Goal: Task Accomplishment & Management: Use online tool/utility

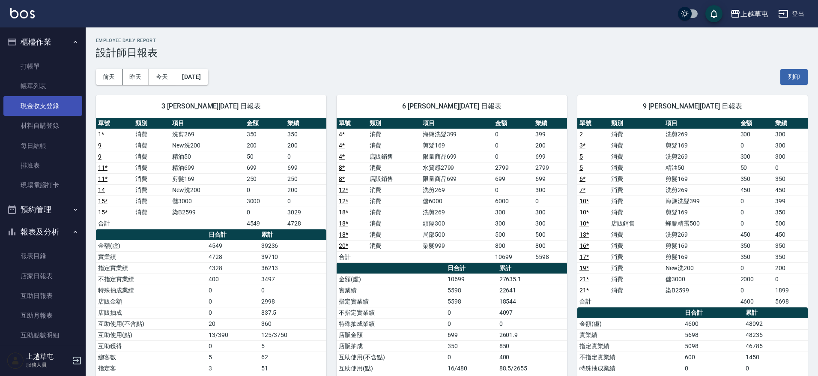
click at [37, 102] on link "現金收支登錄" at bounding box center [42, 106] width 79 height 20
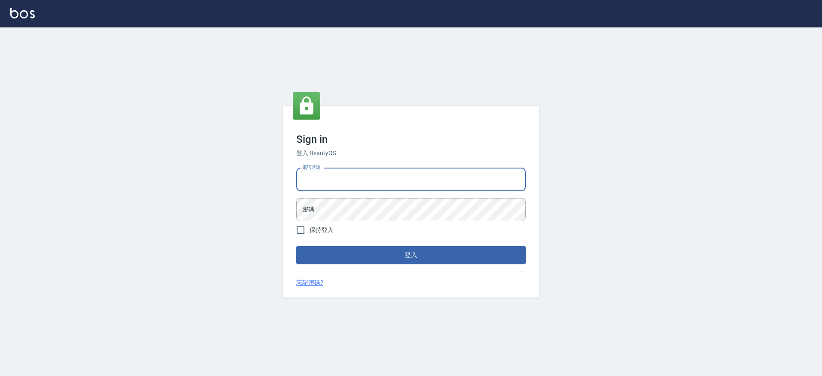
drag, startPoint x: 339, startPoint y: 176, endPoint x: 351, endPoint y: 171, distance: 12.8
click at [346, 171] on input "電話號碼" at bounding box center [411, 179] width 230 height 23
type input "3"
type input "2380118"
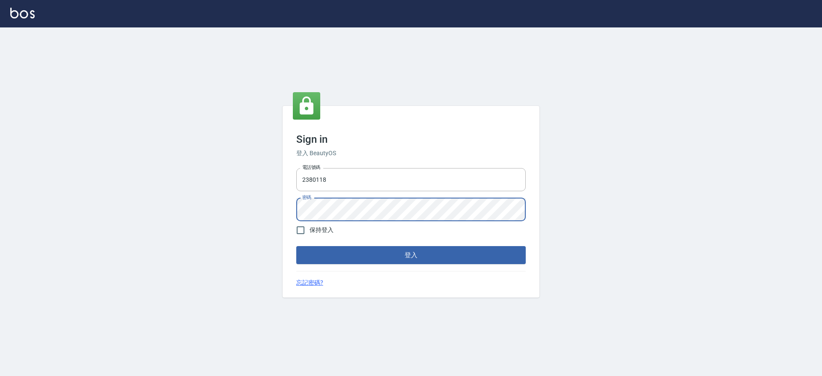
click at [296, 246] on button "登入" at bounding box center [411, 255] width 230 height 18
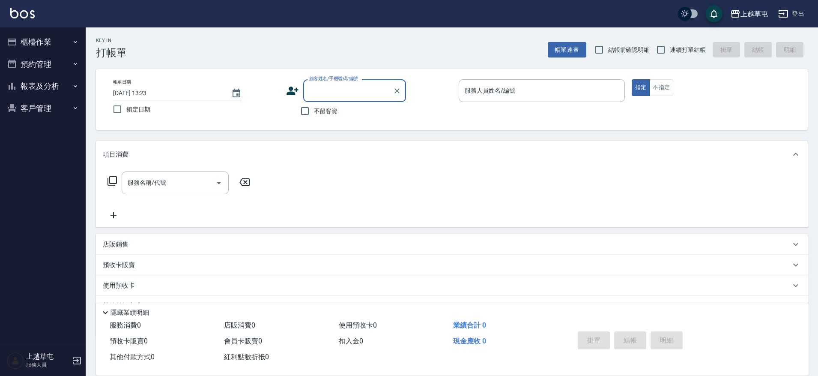
click at [47, 46] on button "櫃檯作業" at bounding box center [42, 42] width 79 height 22
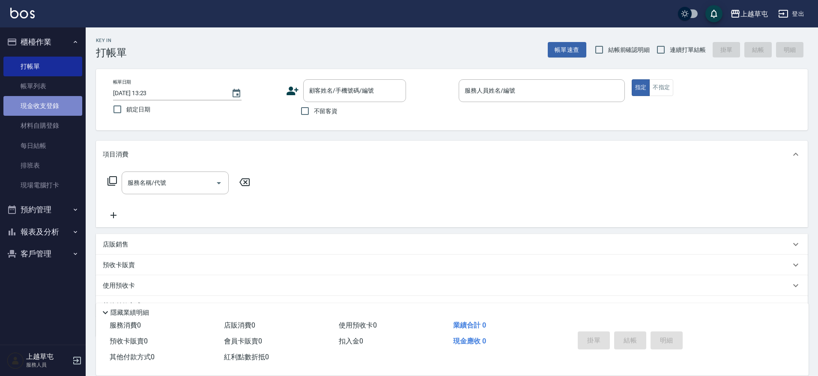
click at [45, 99] on link "現金收支登錄" at bounding box center [42, 106] width 79 height 20
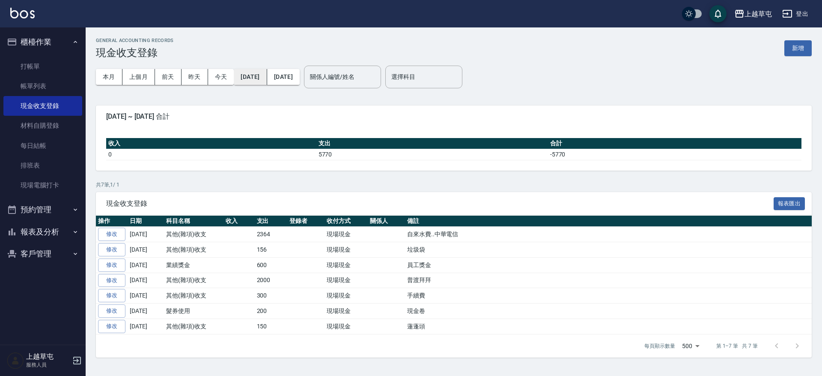
click at [262, 77] on button "[DATE]" at bounding box center [250, 77] width 33 height 16
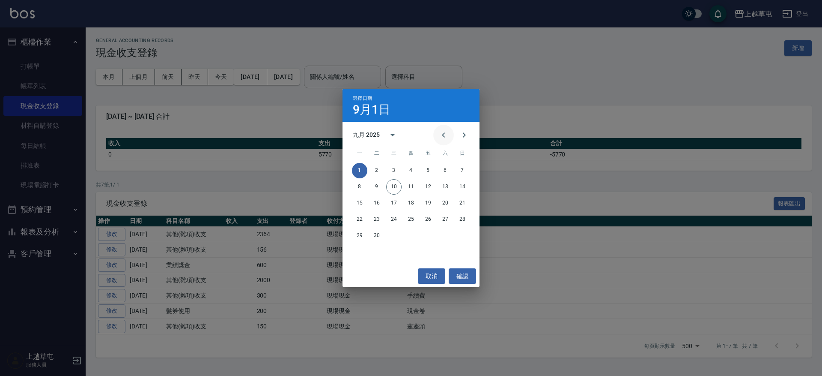
click at [441, 131] on icon "Previous month" at bounding box center [443, 135] width 10 height 10
click at [429, 169] on button "1" at bounding box center [428, 170] width 15 height 15
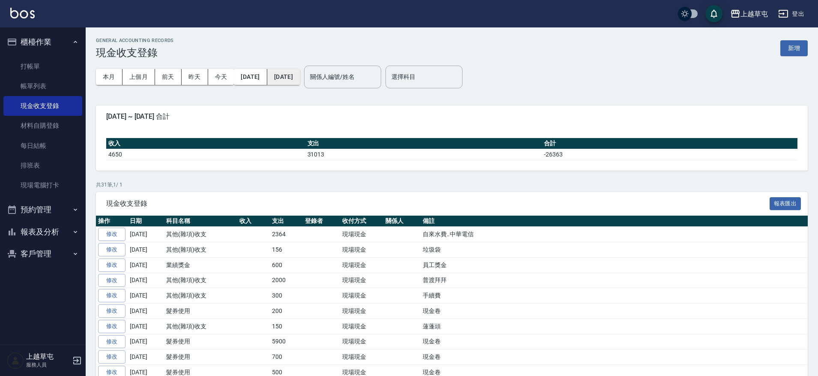
click at [300, 80] on button "[DATE]" at bounding box center [283, 77] width 33 height 16
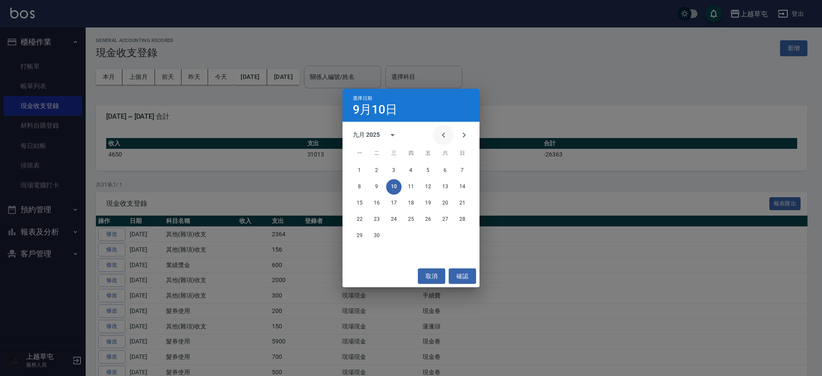
click at [445, 133] on icon "Previous month" at bounding box center [443, 135] width 10 height 10
click at [461, 235] on button "31" at bounding box center [462, 235] width 15 height 15
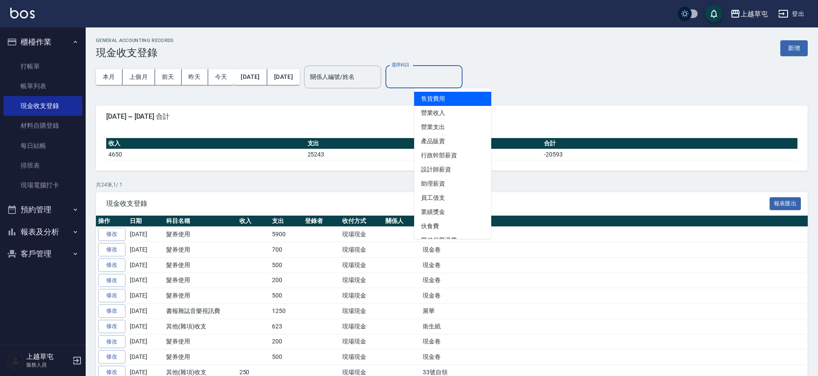
click at [437, 75] on input "選擇科目" at bounding box center [423, 76] width 69 height 15
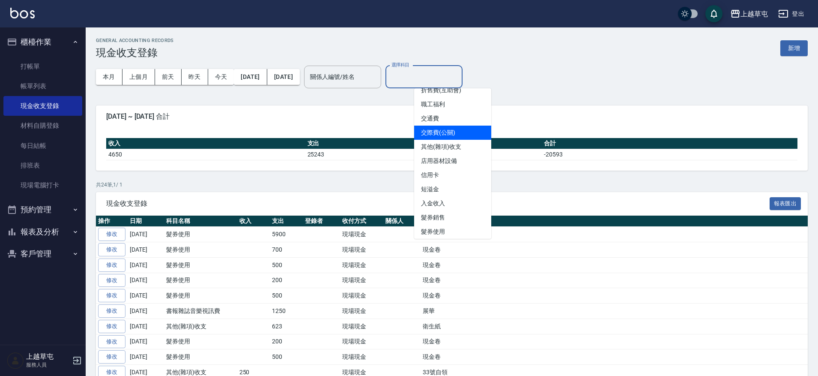
scroll to position [385, 0]
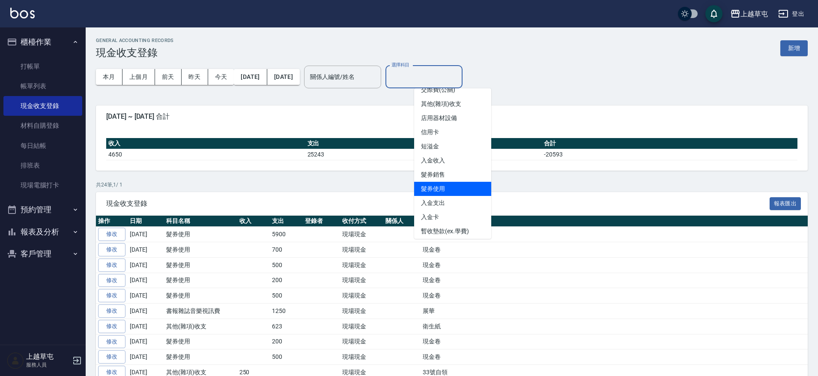
click at [455, 188] on li "髮券使用" at bounding box center [452, 189] width 77 height 14
type input "髮券使用"
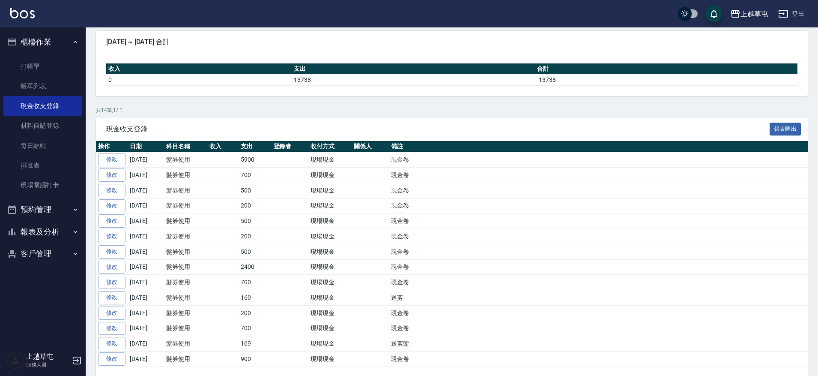
scroll to position [86, 0]
